Goal: Task Accomplishment & Management: Manage account settings

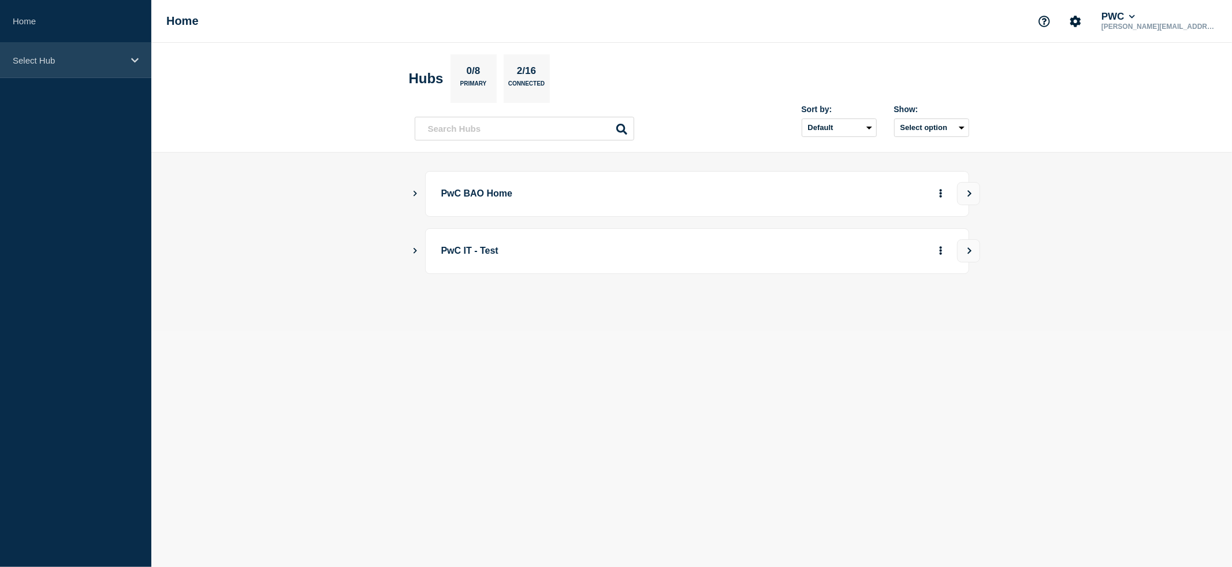
click at [135, 60] on icon at bounding box center [135, 60] width 8 height 9
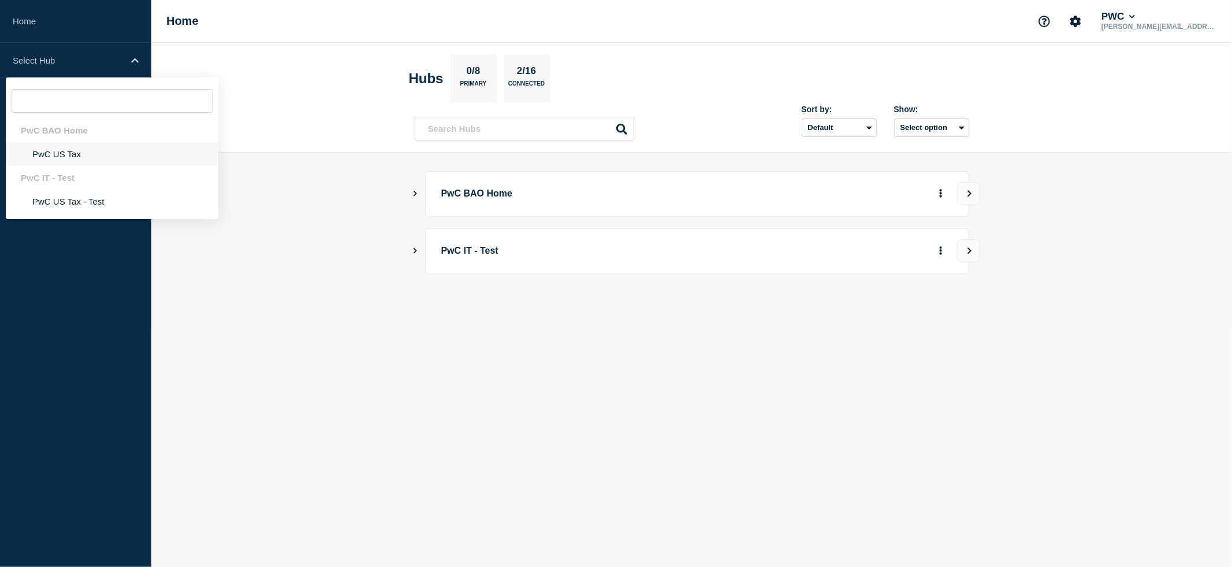
click at [51, 159] on li "PwC US Tax" at bounding box center [112, 154] width 213 height 24
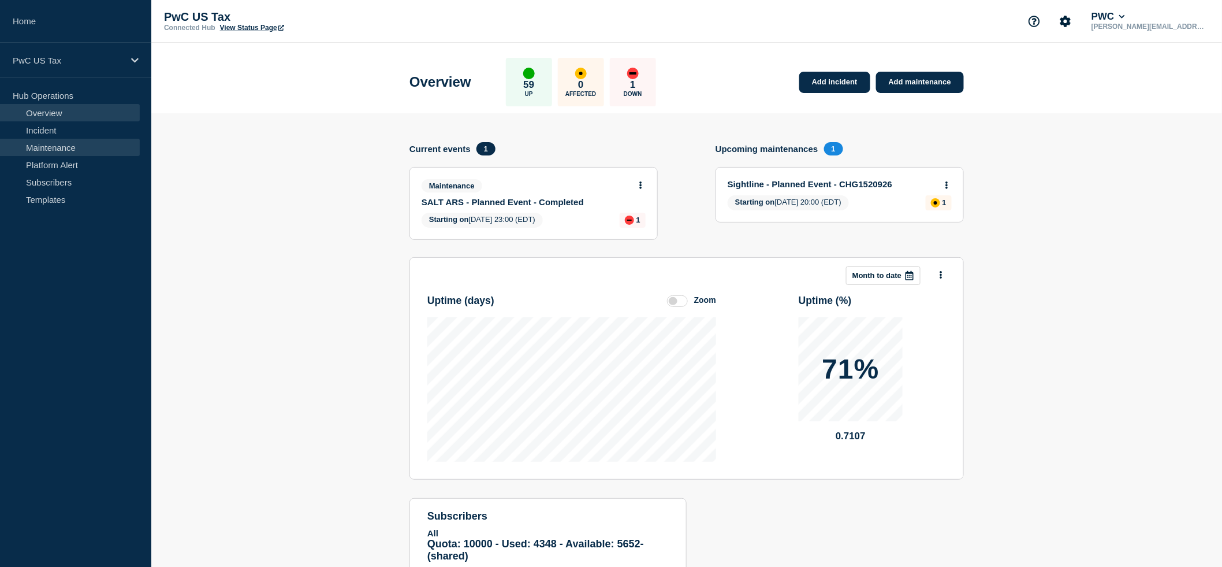
click at [72, 147] on link "Maintenance" at bounding box center [70, 147] width 140 height 17
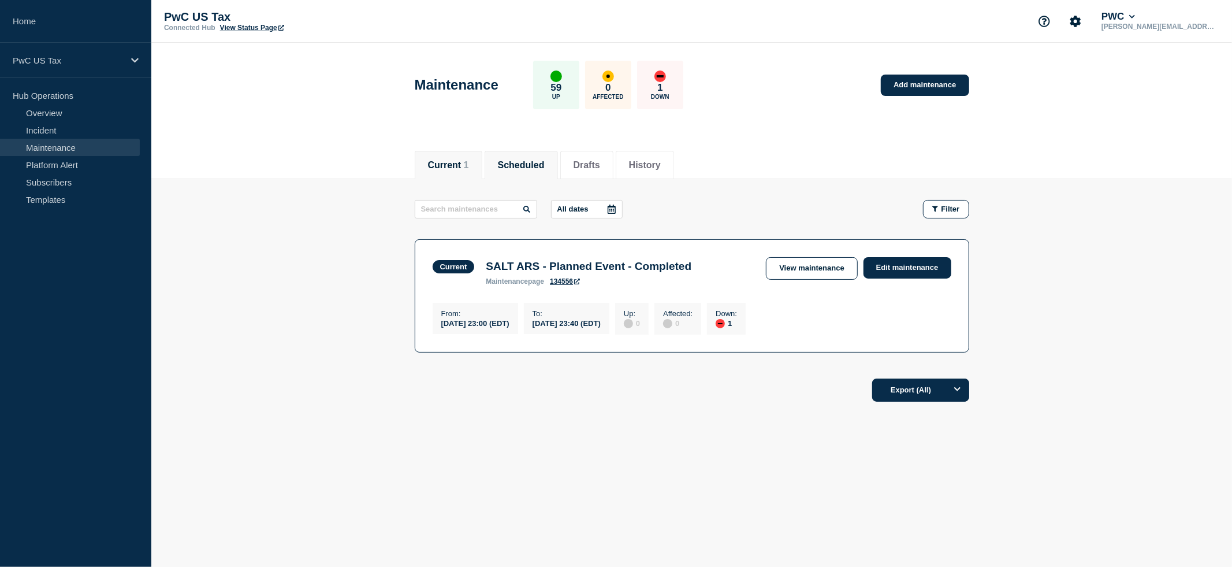
click at [522, 160] on button "Scheduled" at bounding box center [521, 165] width 47 height 10
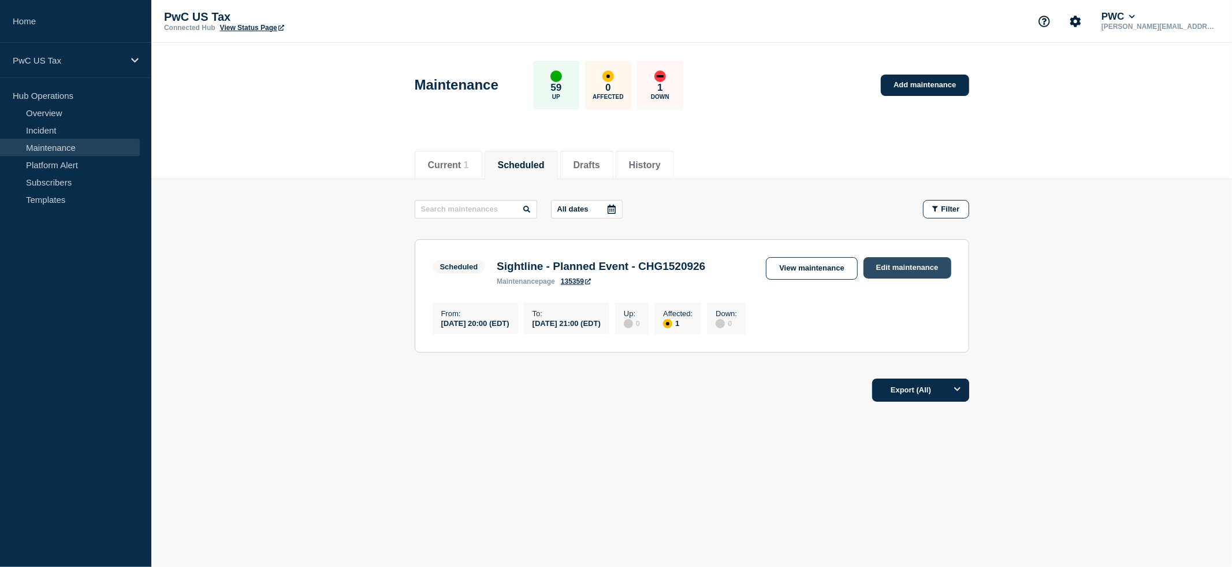
click at [898, 264] on link "Edit maintenance" at bounding box center [908, 267] width 88 height 21
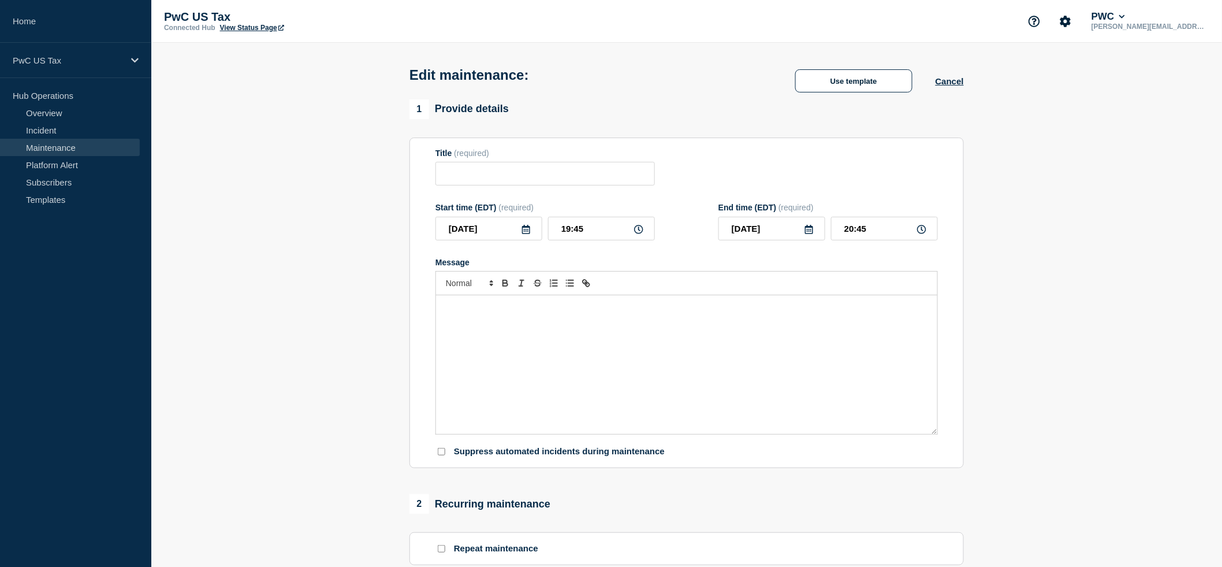
type input "Sightline - Planned Event - CHG1520926"
type input "20:00"
type input "21:00"
checkbox input "false"
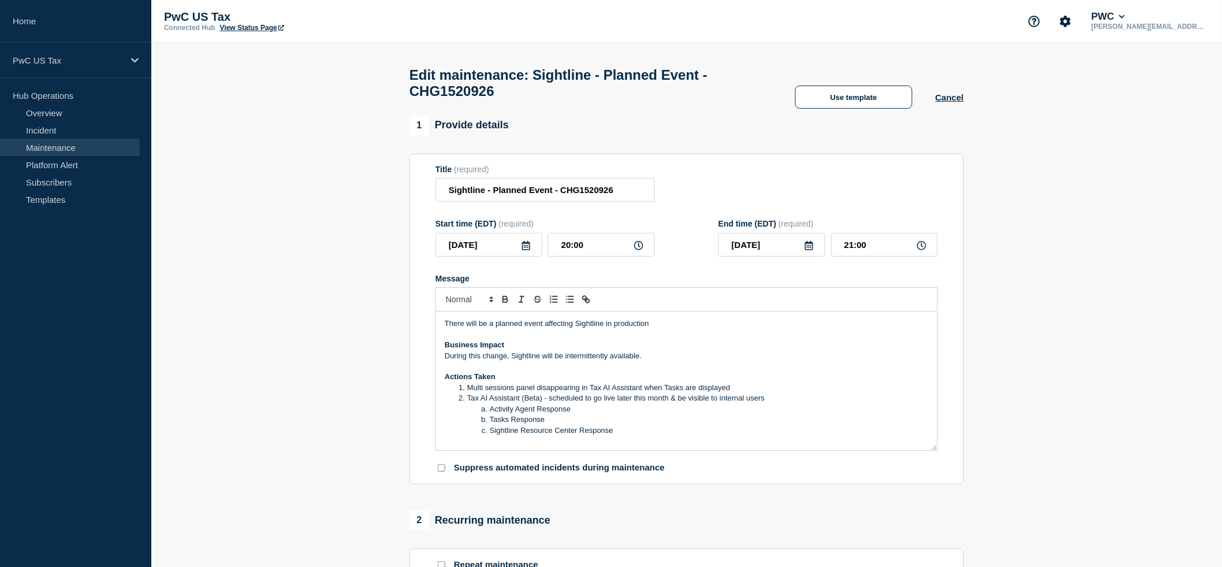
scroll to position [45, 0]
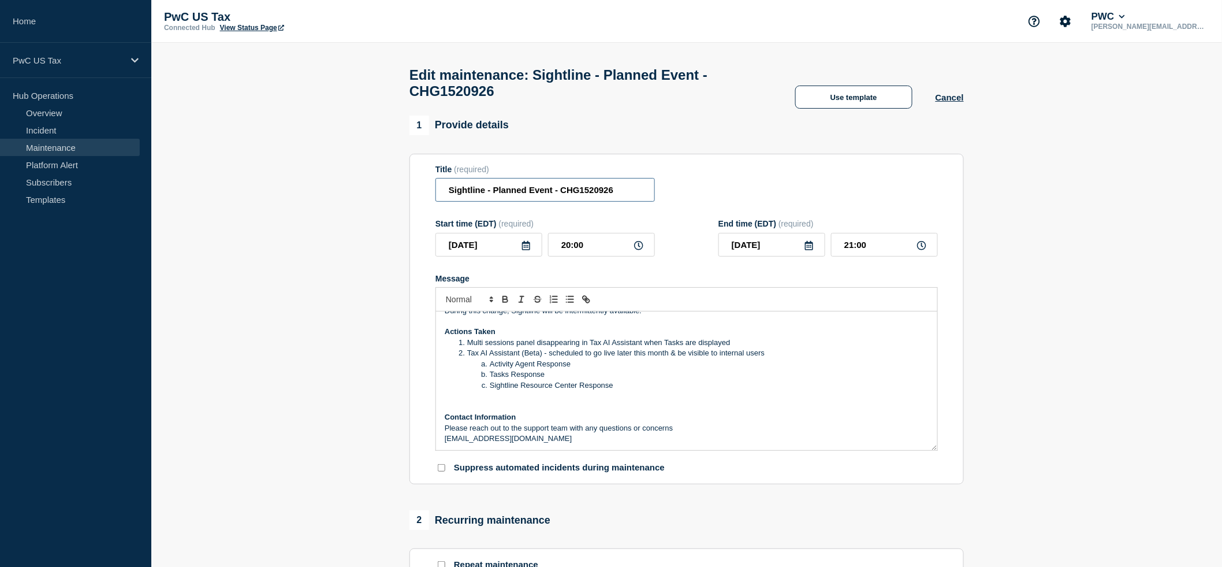
click at [559, 201] on input "Sightline - Planned Event - CHG1520926" at bounding box center [546, 190] width 220 height 24
click at [631, 201] on input "Sightline - Planned Event - [CHG1520926" at bounding box center [546, 190] width 220 height 24
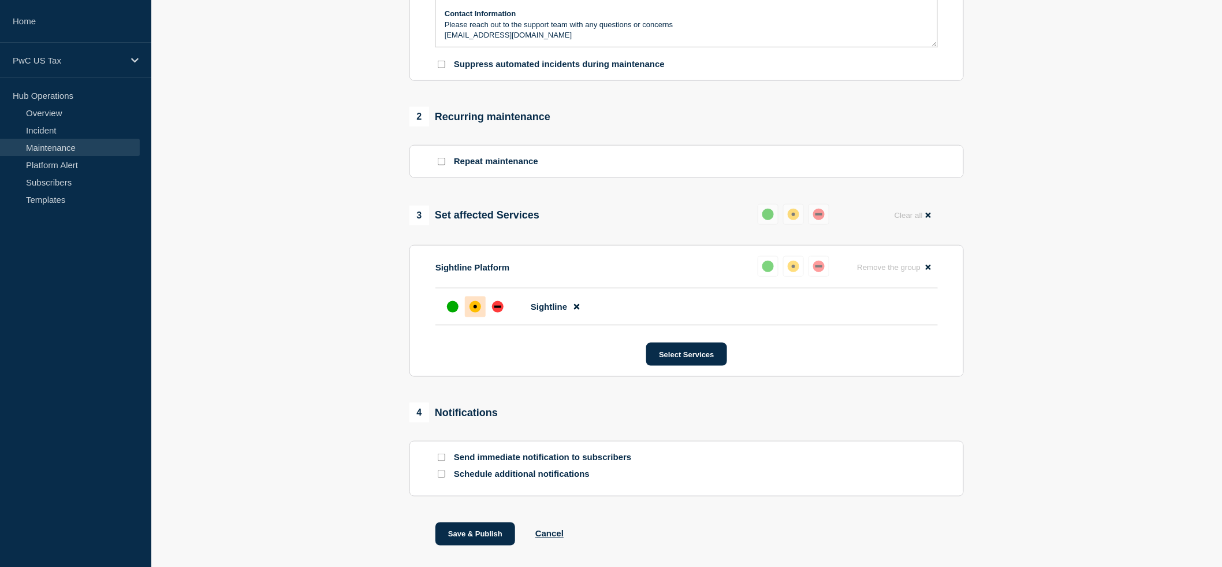
scroll to position [486, 0]
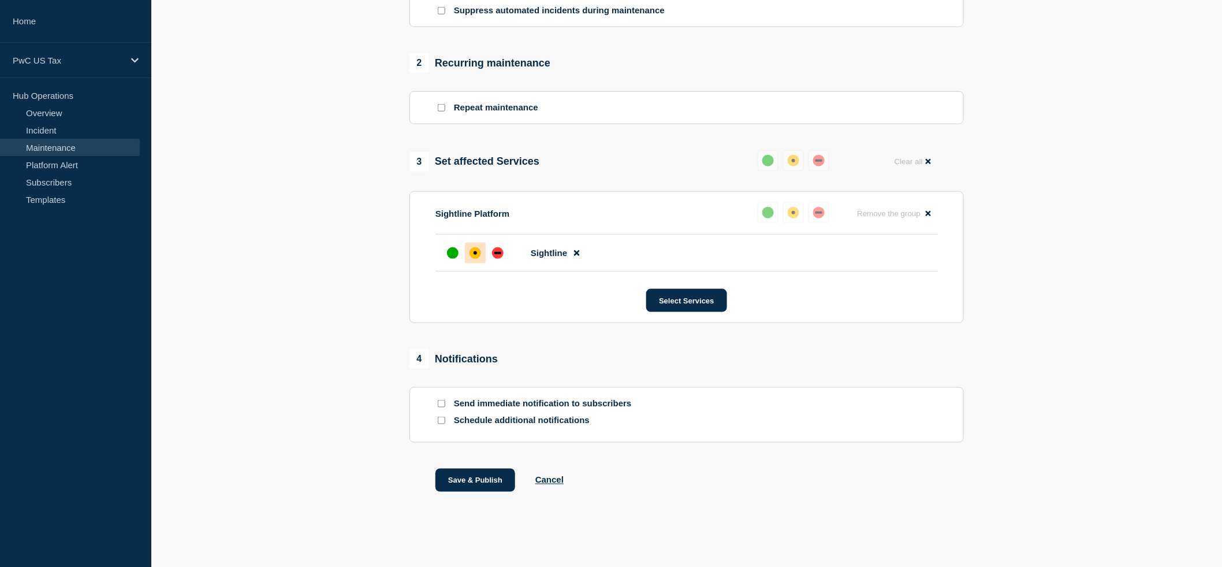
type input "Sightline - Planned Event - [CHG1520926]"
click at [444, 400] on input "Send immediate notification to subscribers" at bounding box center [442, 404] width 8 height 8
checkbox input "true"
click at [460, 479] on button "Save & Publish" at bounding box center [476, 480] width 80 height 23
